Goal: Task Accomplishment & Management: Complete application form

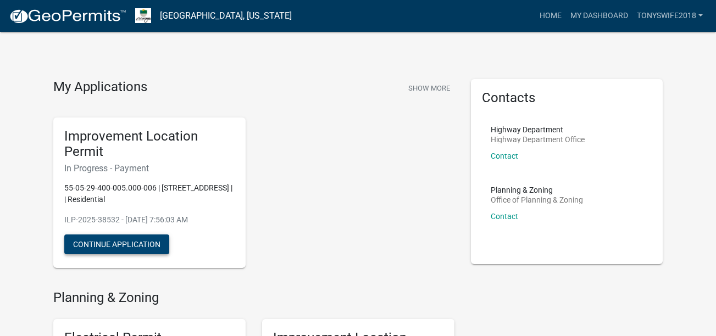
click at [121, 248] on button "Continue Application" at bounding box center [116, 245] width 105 height 20
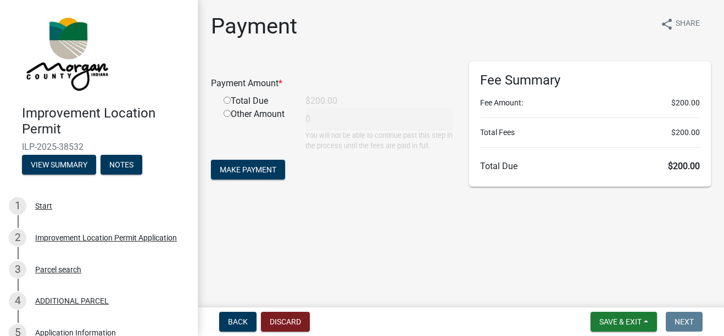
click at [228, 99] on input "radio" at bounding box center [227, 100] width 7 height 7
radio input "true"
type input "200"
click at [255, 170] on span "Make Payment" at bounding box center [248, 169] width 57 height 9
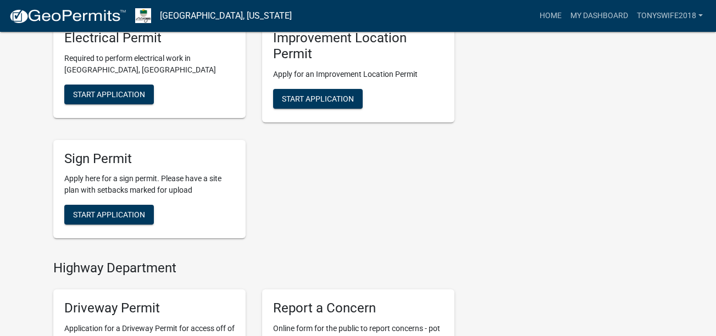
scroll to position [246, 0]
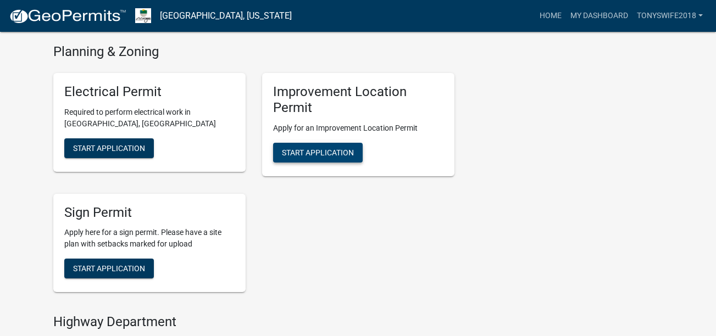
click at [340, 158] on button "Start Application" at bounding box center [318, 153] width 90 height 20
